Goal: Complete application form: Complete application form

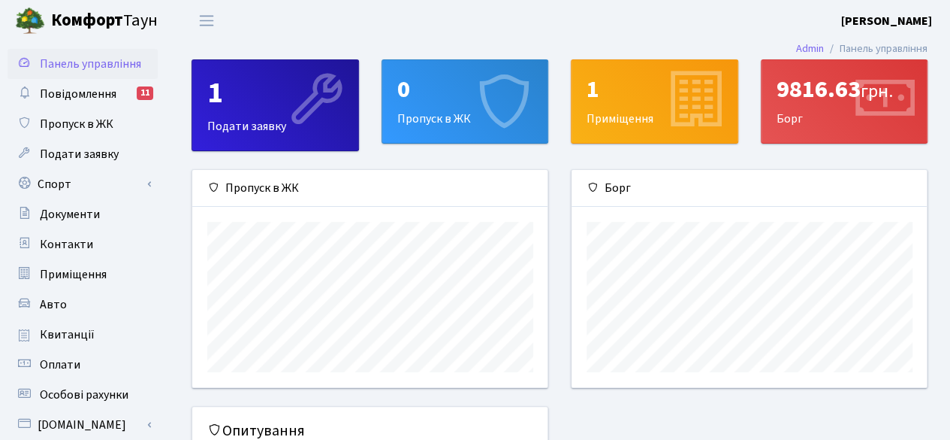
scroll to position [216, 356]
click at [481, 85] on icon at bounding box center [504, 100] width 71 height 71
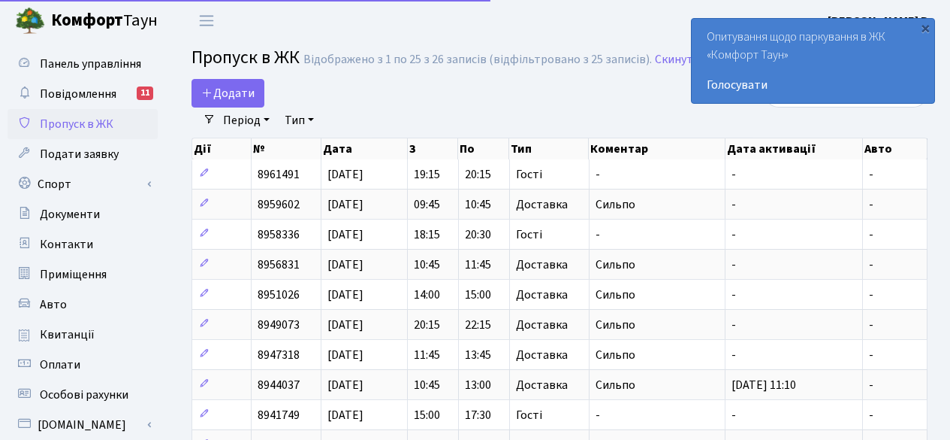
select select "25"
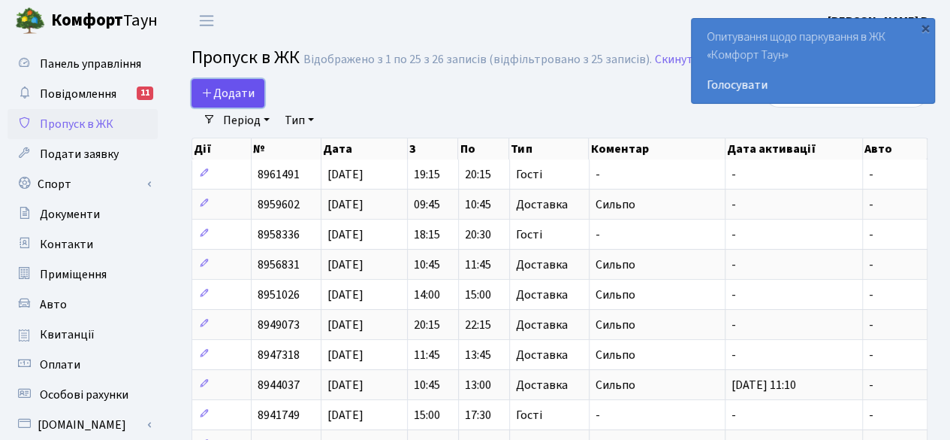
click at [239, 94] on span "Додати" at bounding box center [227, 93] width 53 height 17
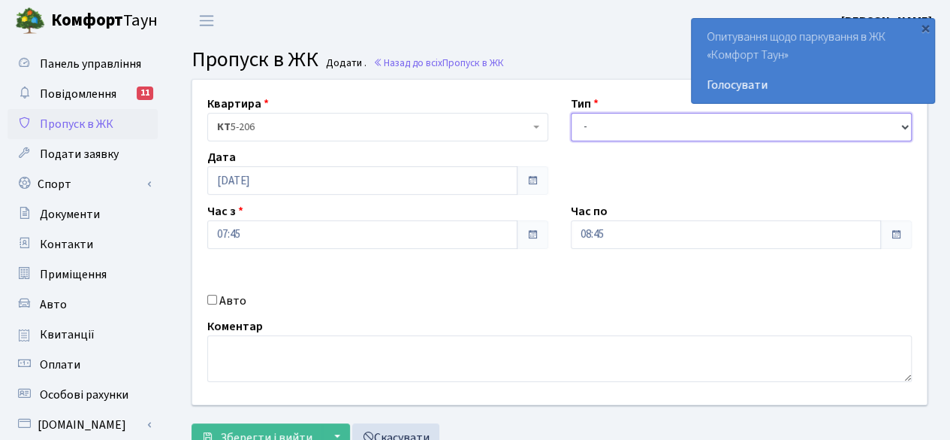
click at [640, 121] on select "- Доставка Таксі Гості Сервіс" at bounding box center [741, 127] width 341 height 29
select select "3"
click at [571, 113] on select "- Доставка Таксі Гості Сервіс" at bounding box center [741, 127] width 341 height 29
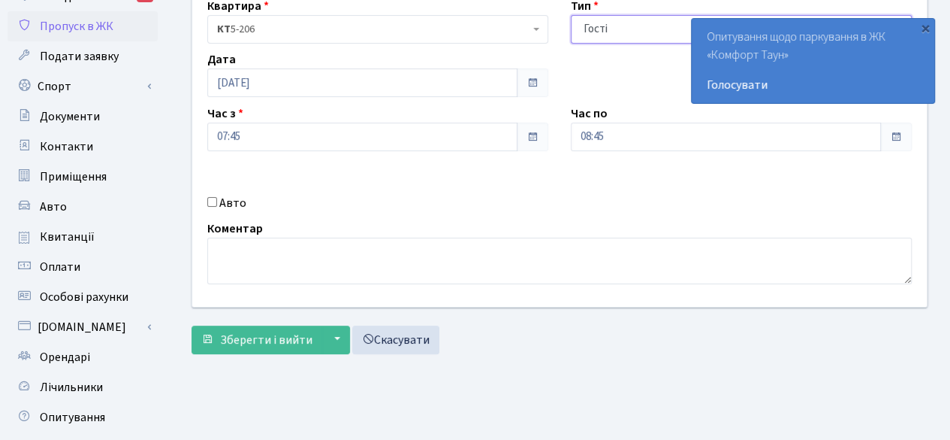
scroll to position [75, 0]
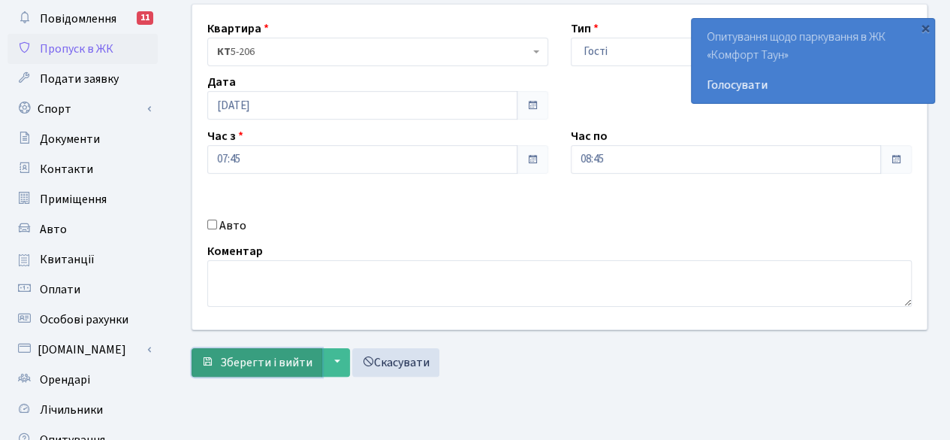
click at [240, 360] on span "Зберегти і вийти" at bounding box center [266, 362] width 92 height 17
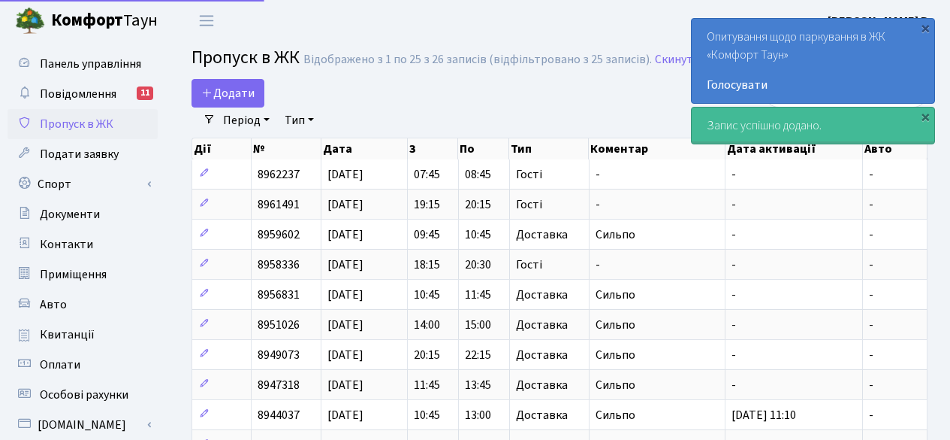
select select "25"
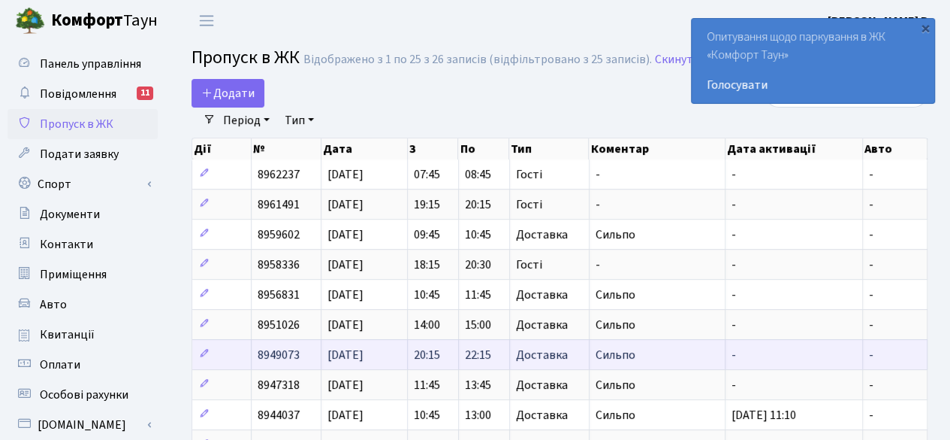
drag, startPoint x: 0, startPoint y: 0, endPoint x: 252, endPoint y: 357, distance: 436.7
click at [252, 357] on td "8949073" at bounding box center [287, 354] width 71 height 30
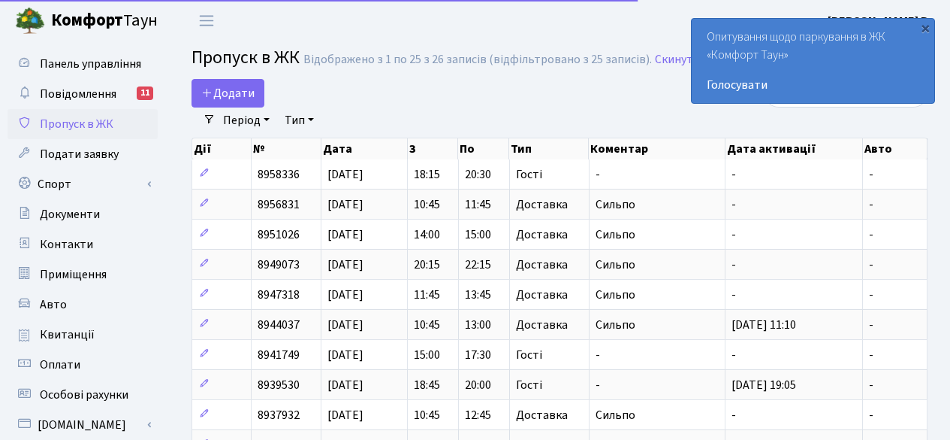
select select "25"
